Goal: Check status: Check status

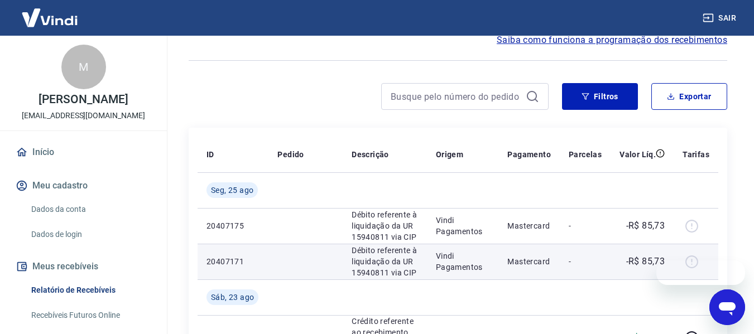
scroll to position [112, 0]
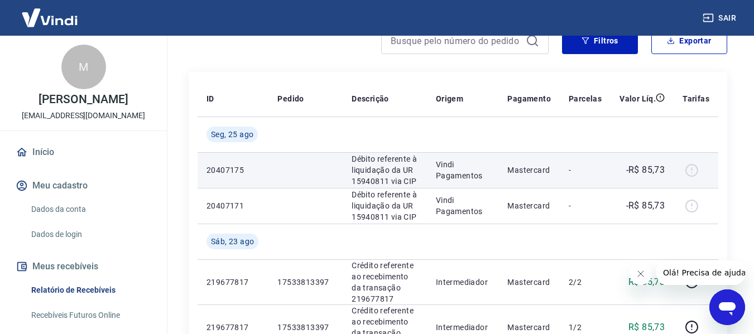
click at [224, 170] on p "20407175" at bounding box center [233, 170] width 53 height 11
drag, startPoint x: 205, startPoint y: 166, endPoint x: 236, endPoint y: 165, distance: 30.7
click at [236, 165] on td "20407175" at bounding box center [233, 170] width 71 height 36
click at [291, 177] on td at bounding box center [305, 170] width 74 height 36
click at [692, 169] on div at bounding box center [696, 170] width 27 height 18
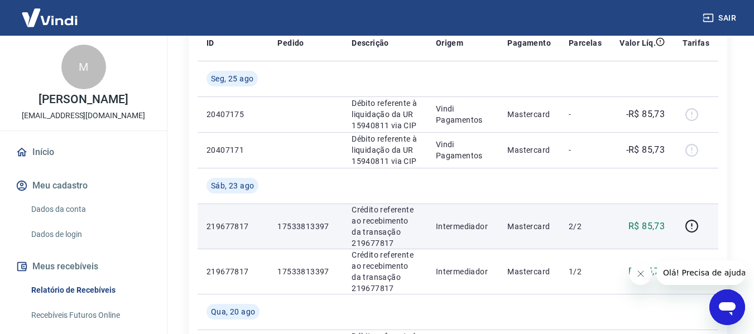
scroll to position [223, 0]
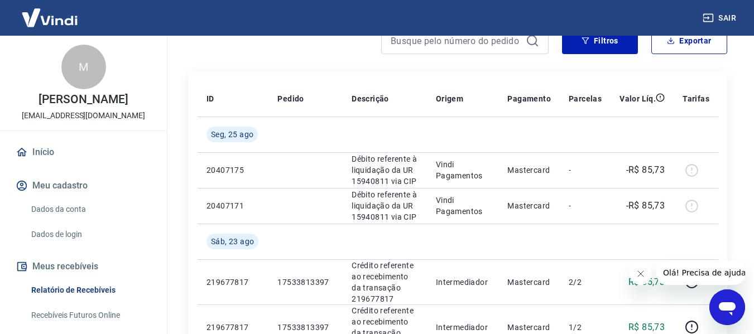
scroll to position [167, 0]
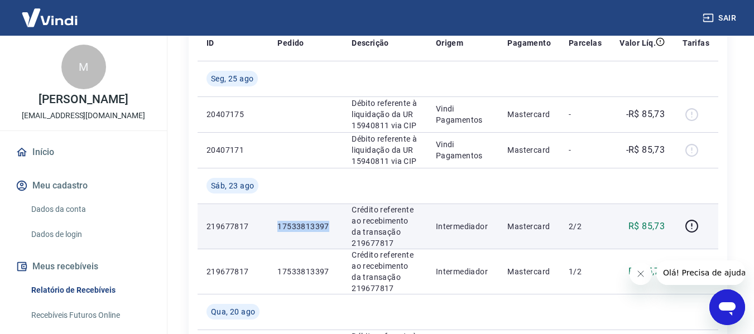
drag, startPoint x: 278, startPoint y: 222, endPoint x: 334, endPoint y: 222, distance: 55.3
click at [334, 222] on td "17533813397" at bounding box center [305, 226] width 74 height 45
copy p "17533813397"
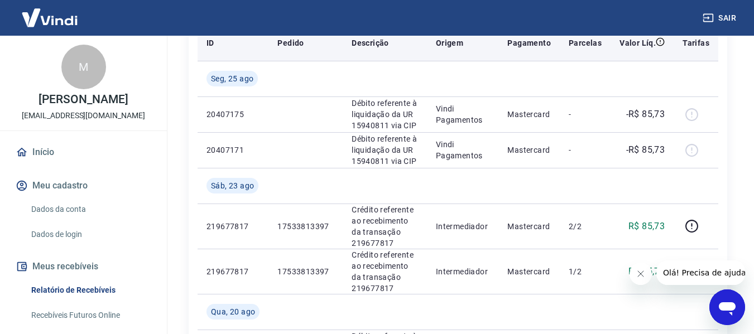
scroll to position [223, 0]
